Goal: Transaction & Acquisition: Purchase product/service

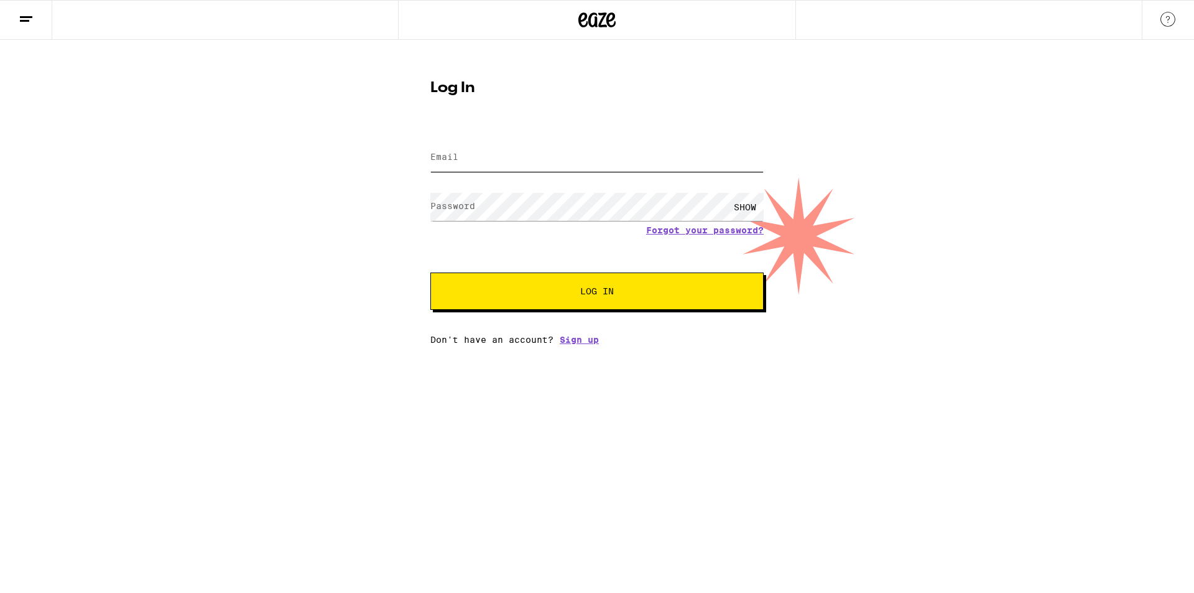
type input "[EMAIL_ADDRESS][DOMAIN_NAME]"
click at [586, 294] on span "Log In" at bounding box center [597, 291] width 34 height 9
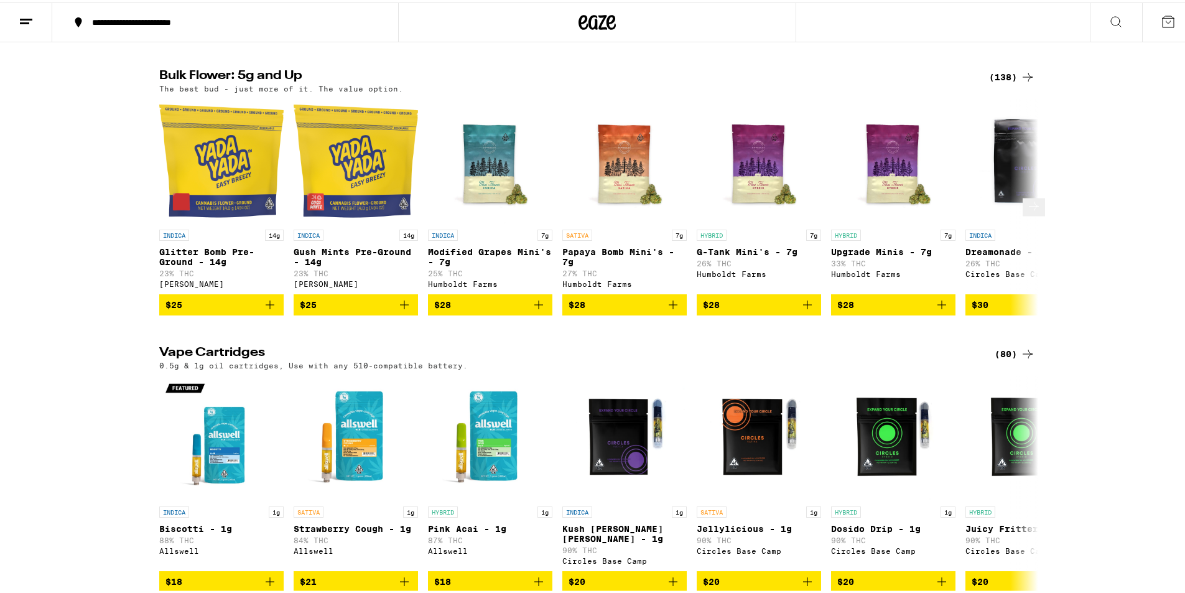
scroll to position [995, 0]
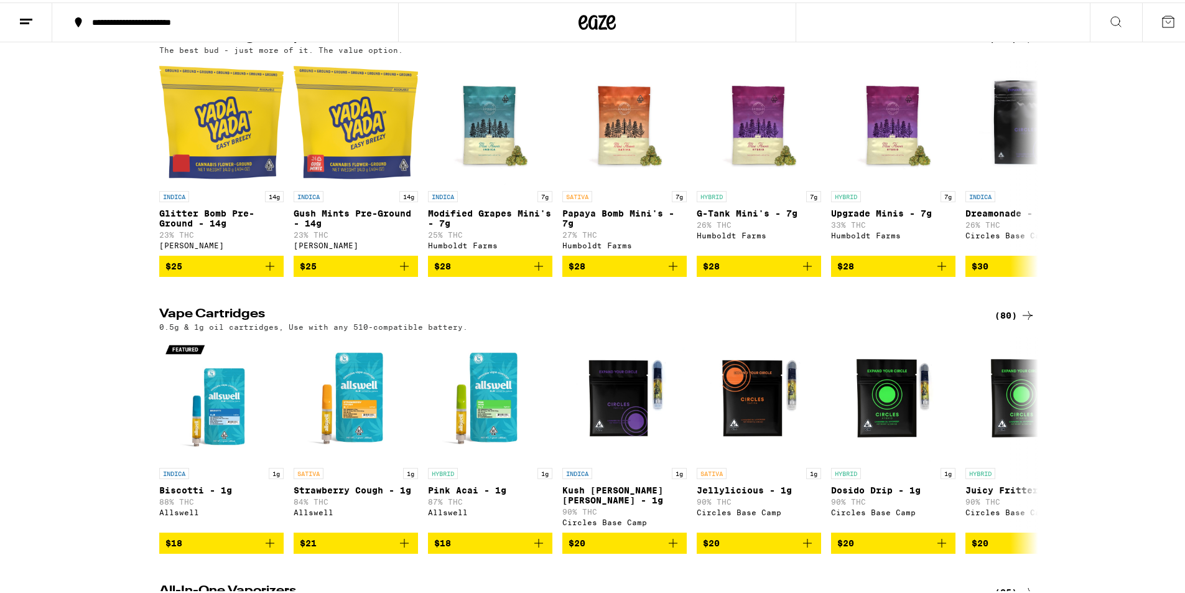
click at [992, 44] on div "(138)" at bounding box center [1012, 36] width 46 height 15
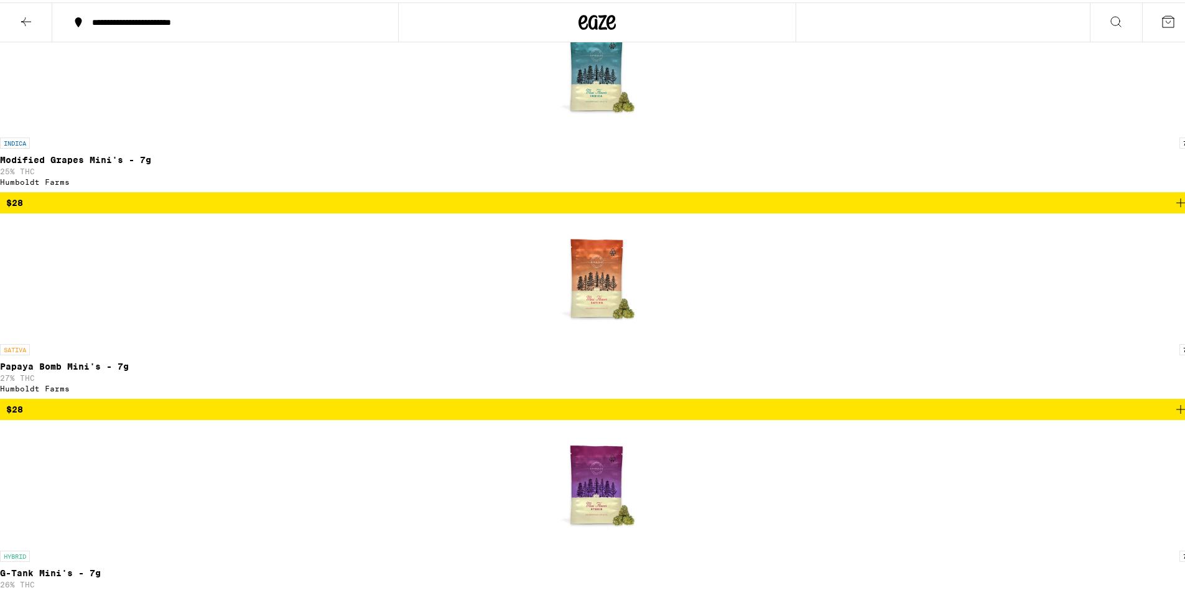
scroll to position [808, 0]
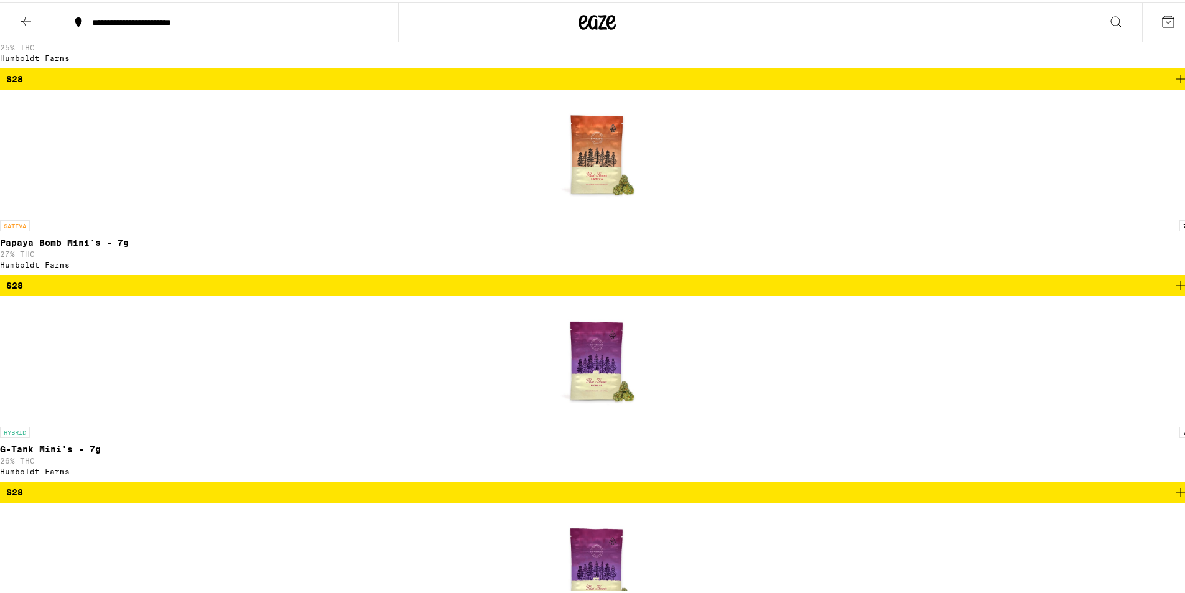
drag, startPoint x: 1184, startPoint y: 100, endPoint x: 1170, endPoint y: 141, distance: 42.9
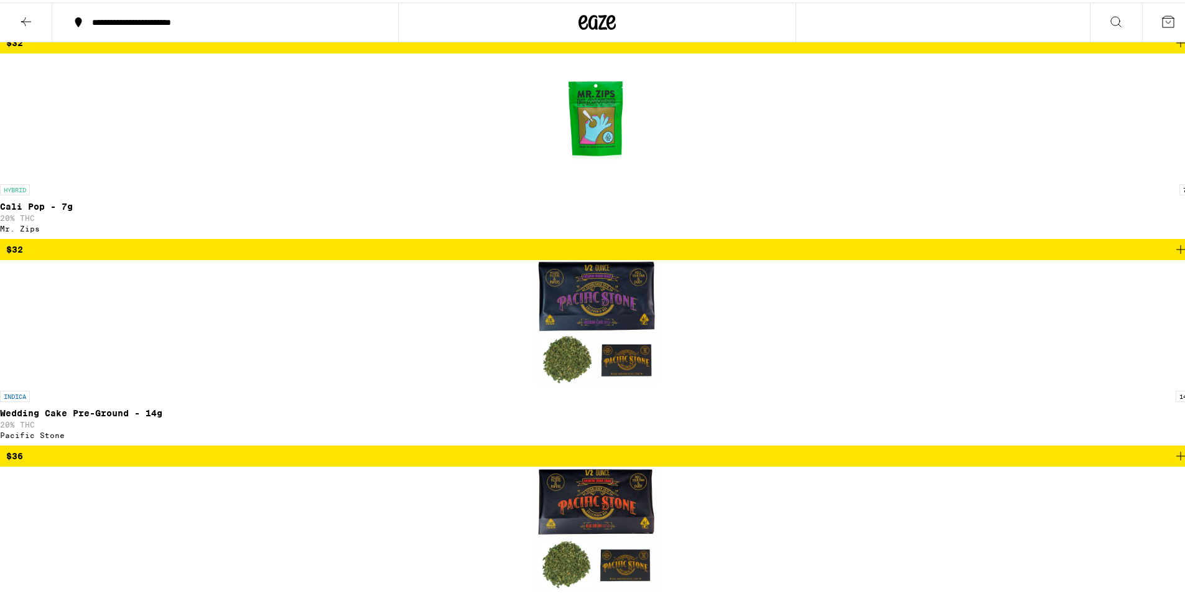
scroll to position [3983, 0]
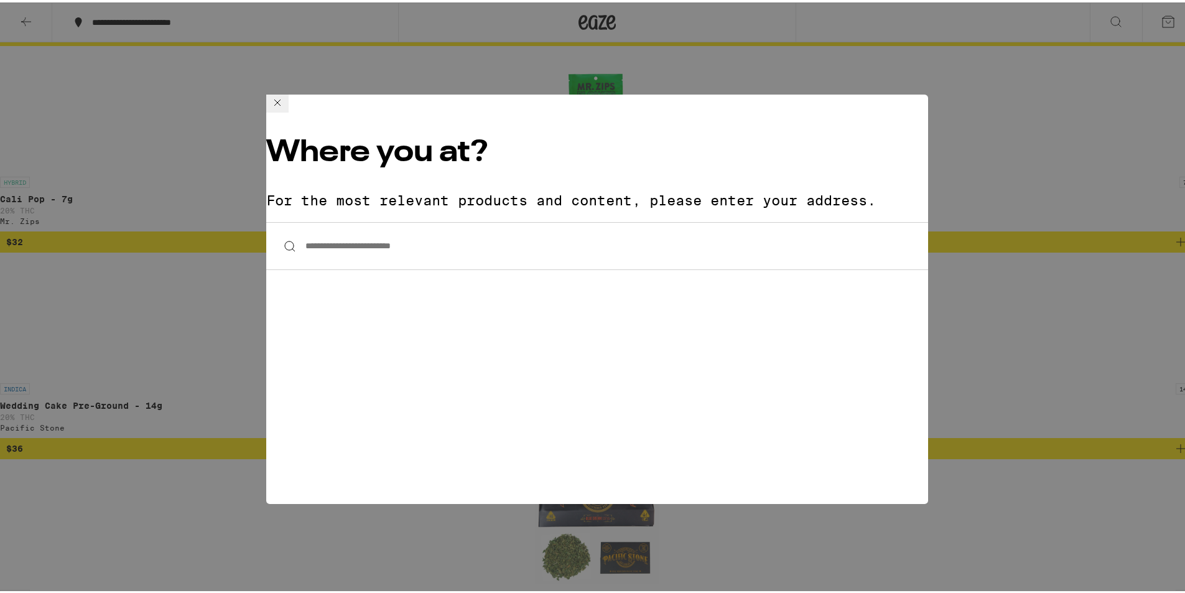
click at [662, 220] on input "**********" at bounding box center [597, 244] width 662 height 48
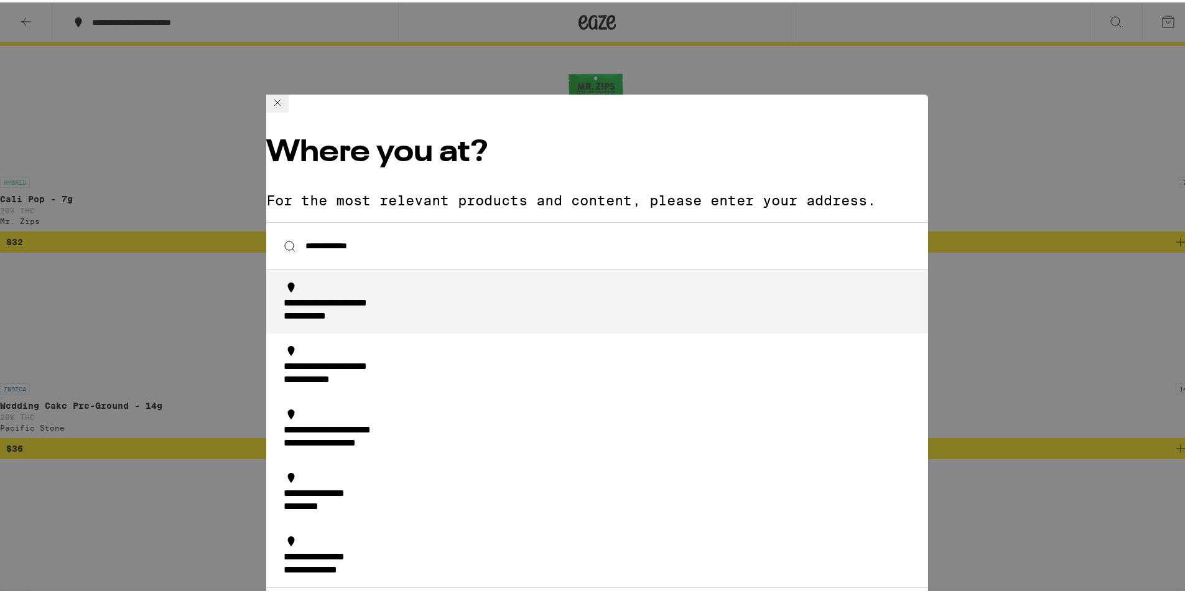
click at [450, 295] on div "**********" at bounding box center [601, 308] width 634 height 26
type input "**********"
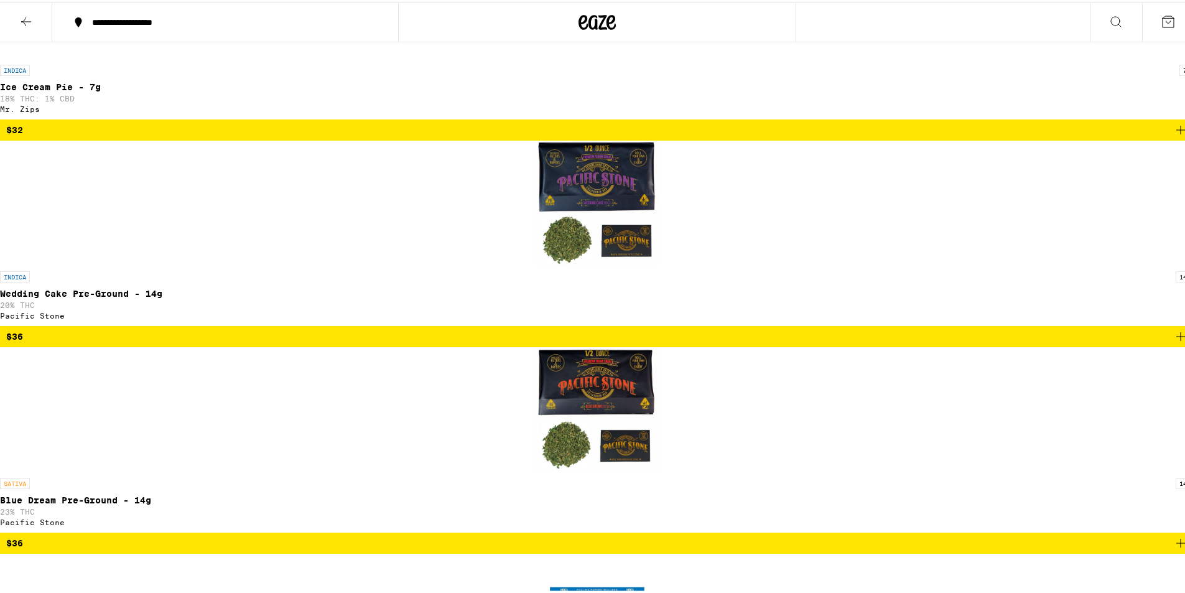
scroll to position [3050, 0]
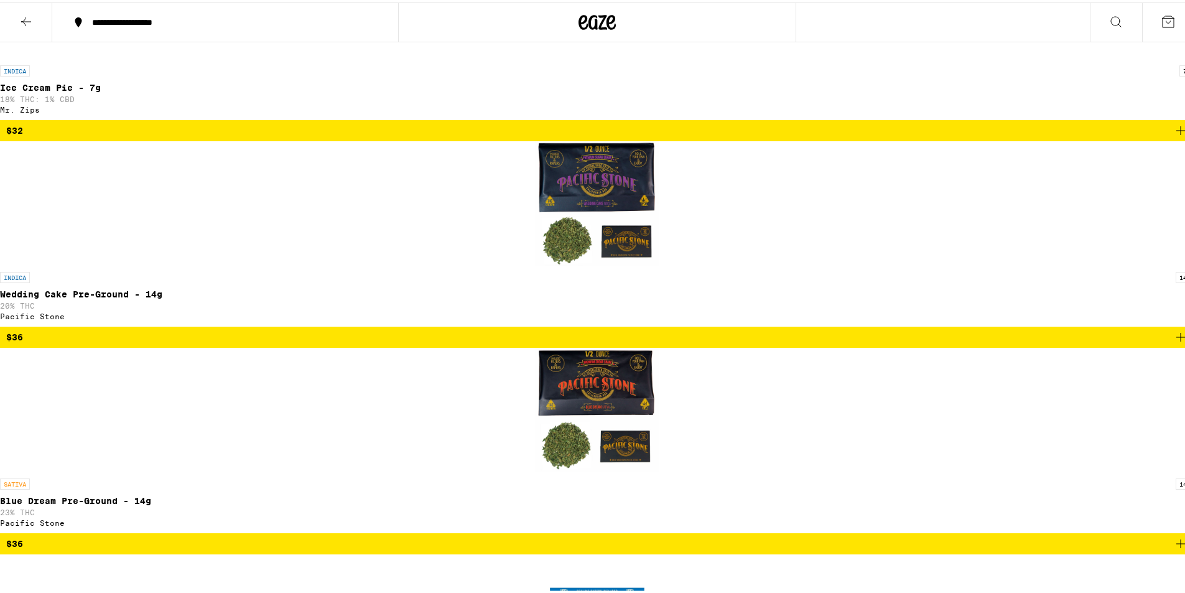
click at [1172, 22] on icon at bounding box center [1177, 19] width 11 height 11
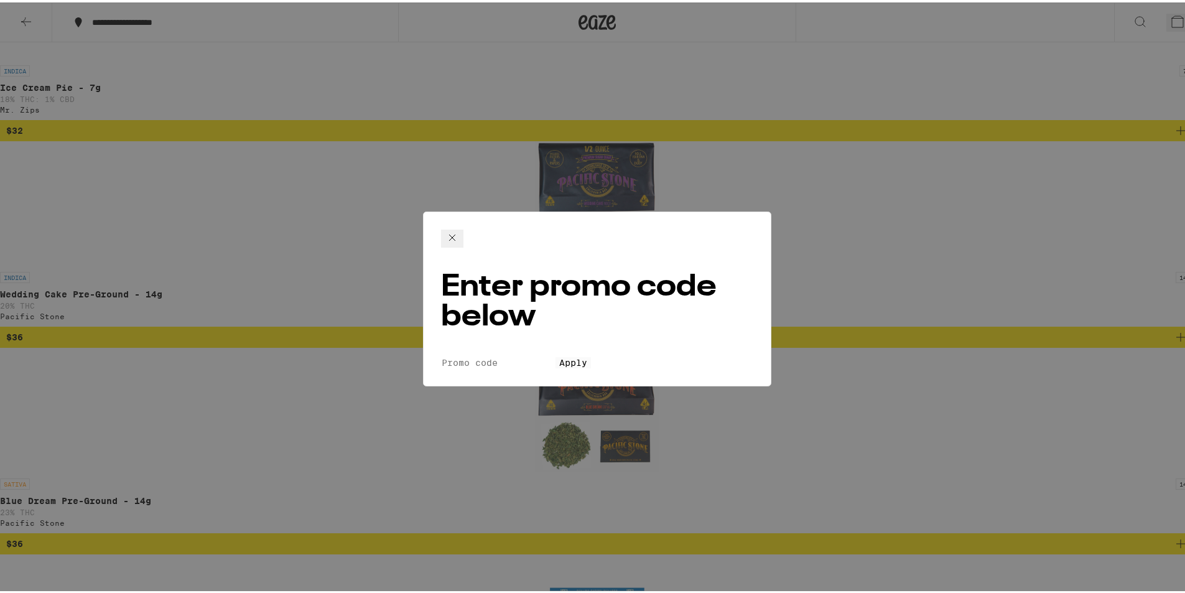
click at [522, 354] on input "Promo Code" at bounding box center [498, 359] width 114 height 11
type input "pizza"
click at [587, 355] on span "Apply" at bounding box center [573, 360] width 28 height 10
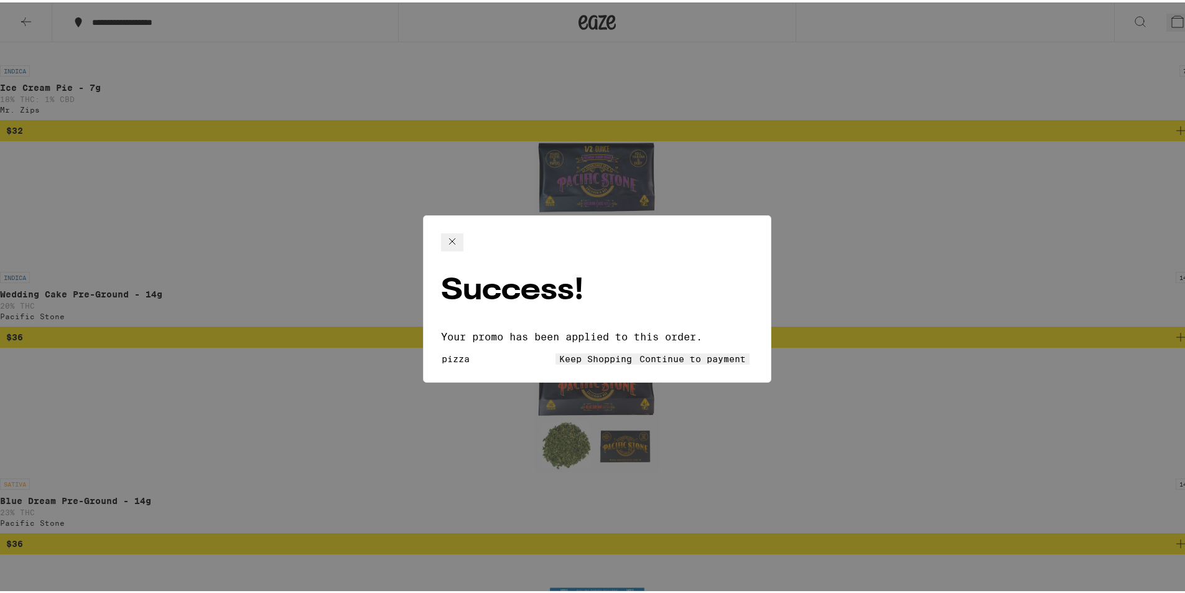
click at [645, 351] on span "Continue to payment" at bounding box center [692, 356] width 106 height 10
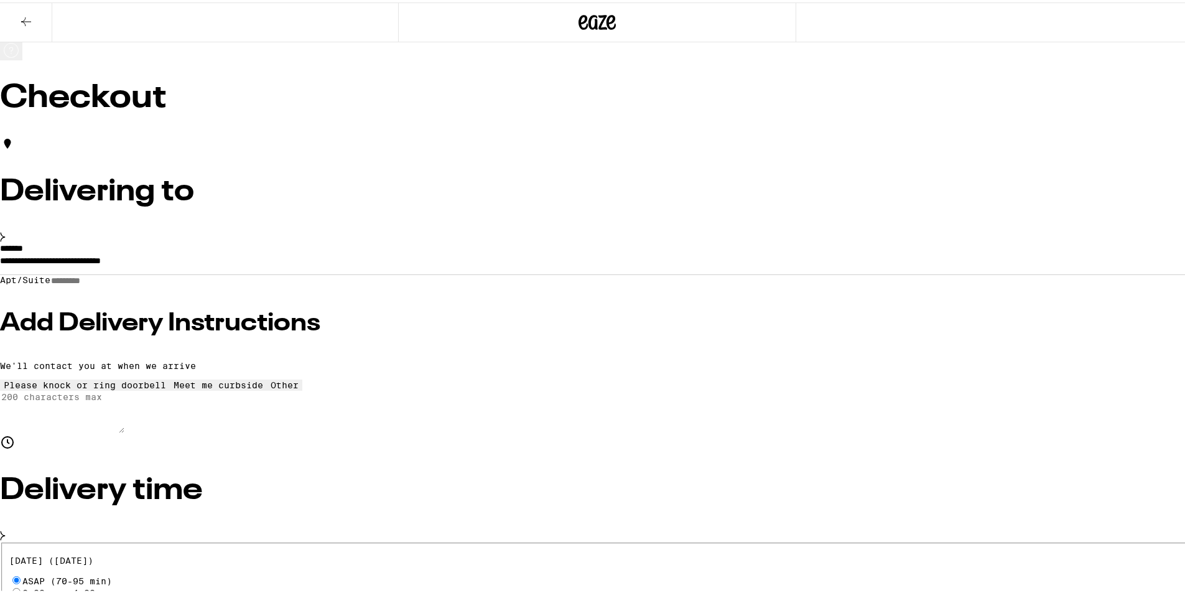
click at [112, 573] on span "ASAP (70-95 min)" at bounding box center [67, 578] width 90 height 10
click at [21, 573] on input "ASAP (70-95 min)" at bounding box center [16, 577] width 8 height 8
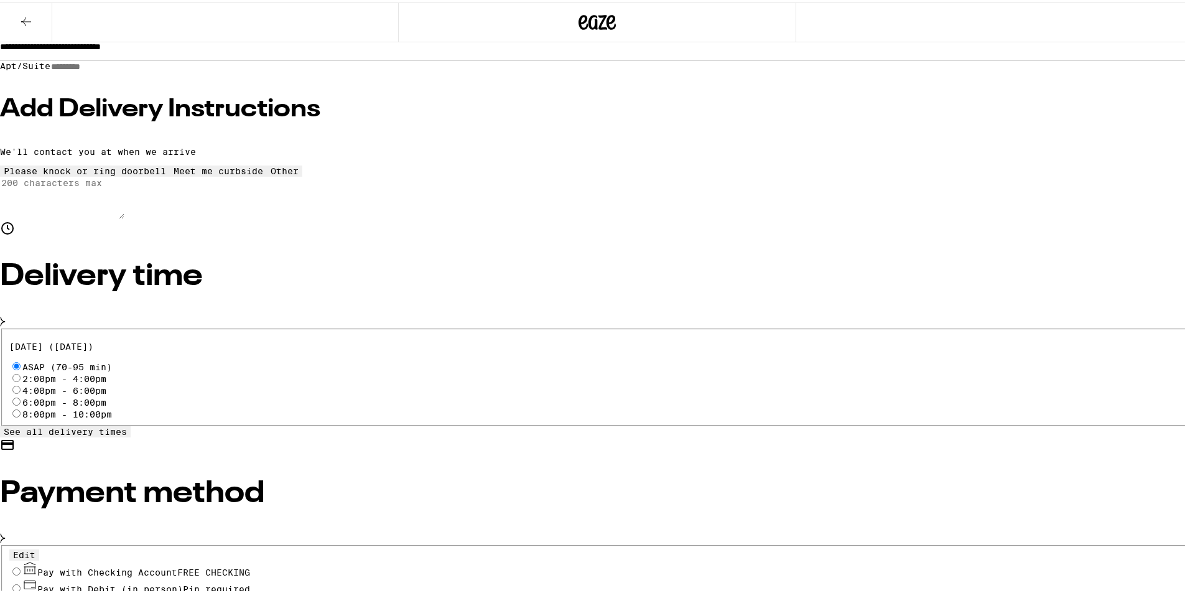
scroll to position [231, 0]
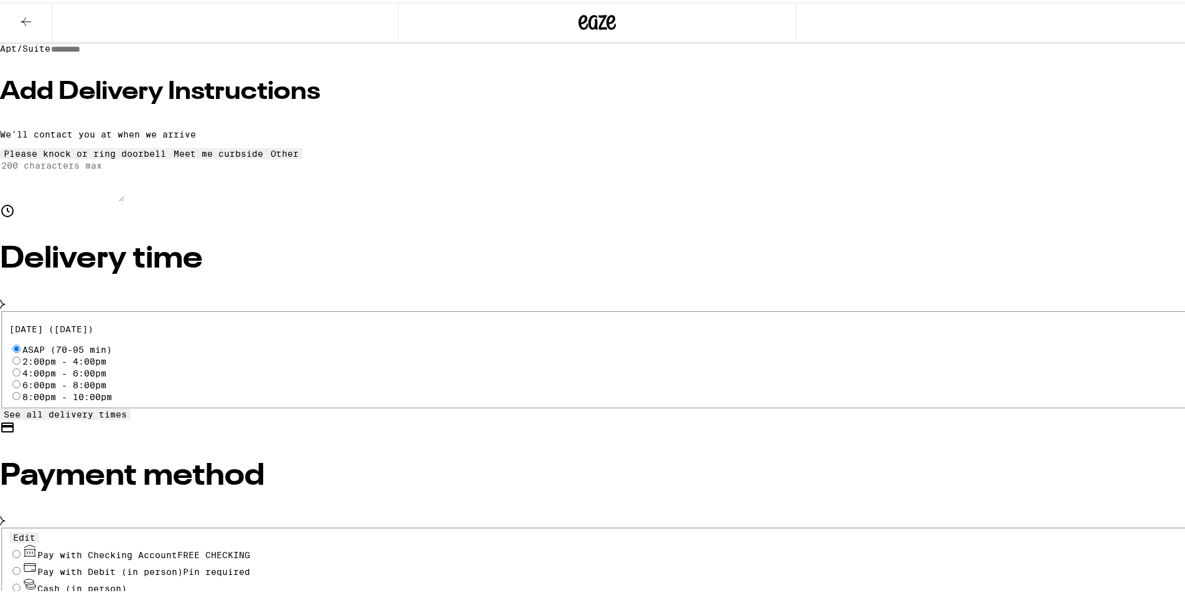
click at [250, 547] on span "FREE CHECKING" at bounding box center [213, 552] width 73 height 10
click at [21, 547] on input "Pay with Checking Account FREE CHECKING" at bounding box center [16, 551] width 8 height 8
radio input "true"
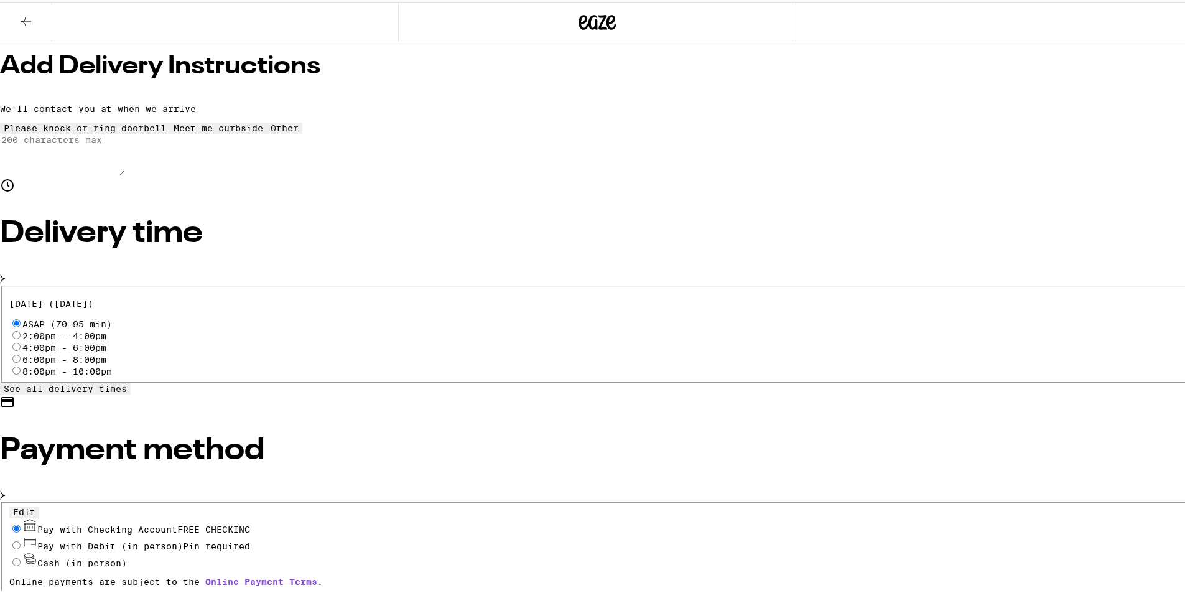
scroll to position [271, 0]
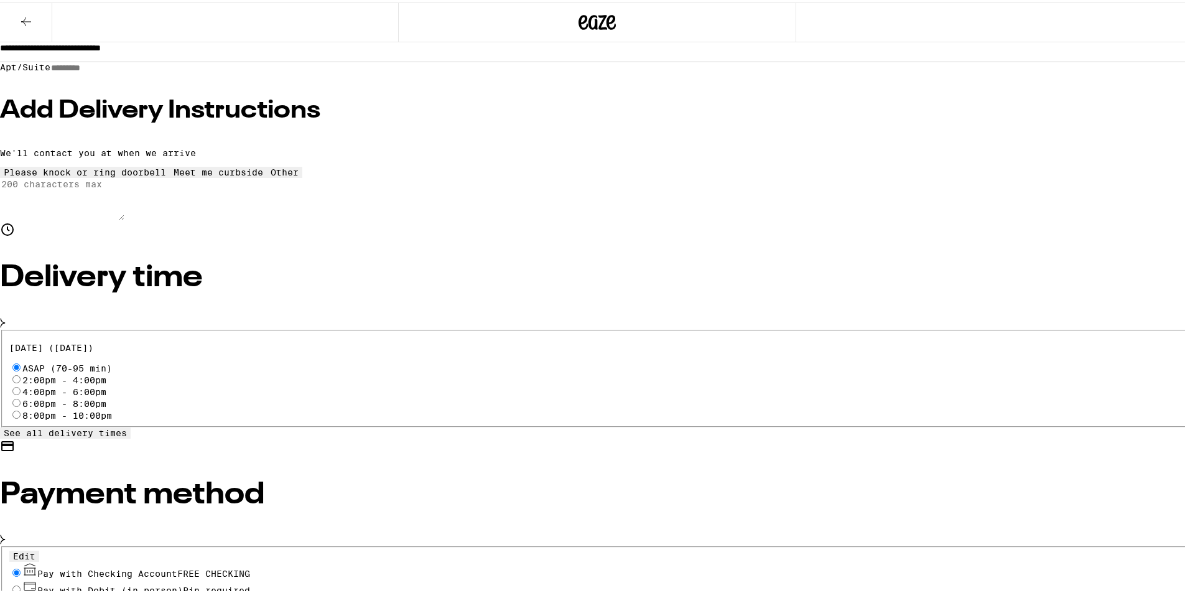
scroll to position [192, 0]
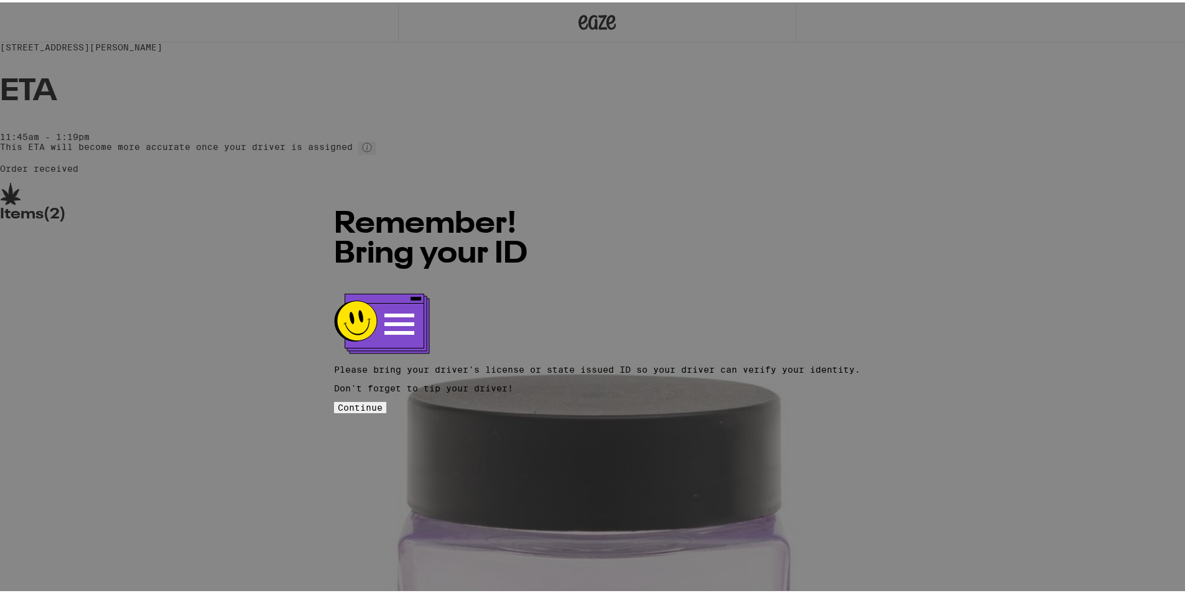
click at [382, 400] on span "Continue" at bounding box center [360, 405] width 45 height 10
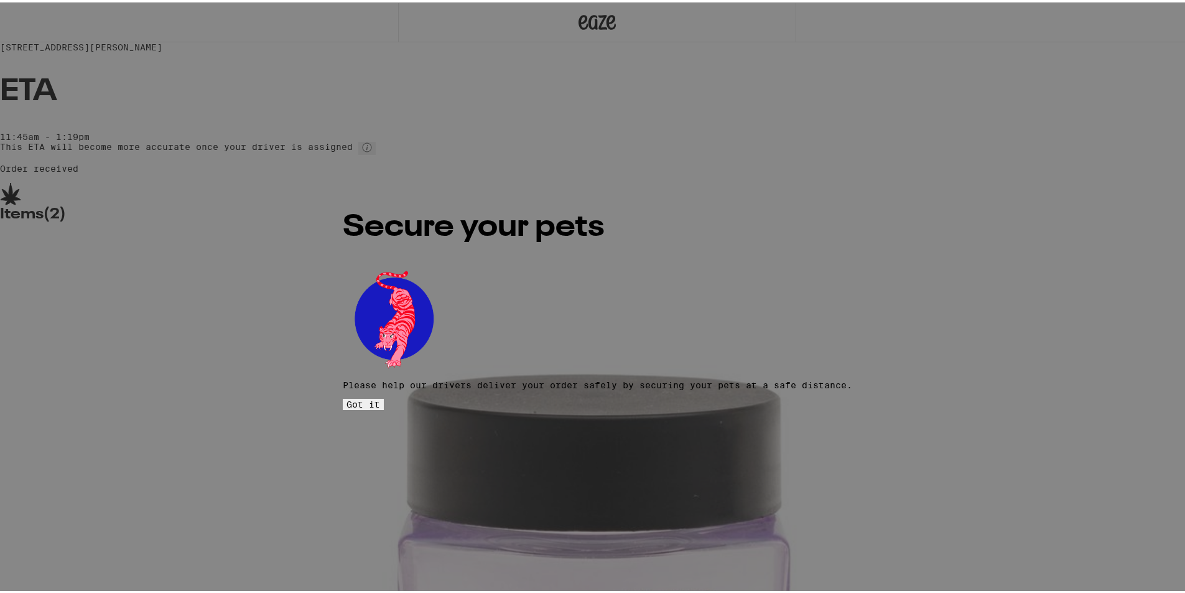
drag, startPoint x: 650, startPoint y: 406, endPoint x: 645, endPoint y: 372, distance: 33.9
click at [650, 405] on div "Secure your pets Please help our drivers deliver your order safely by securing …" at bounding box center [597, 296] width 509 height 222
click at [645, 358] on div "Secure your pets Please help our drivers deliver your order safely by securing …" at bounding box center [597, 296] width 509 height 222
click at [384, 396] on button "Got it" at bounding box center [363, 401] width 41 height 11
